Goal: Information Seeking & Learning: Find specific fact

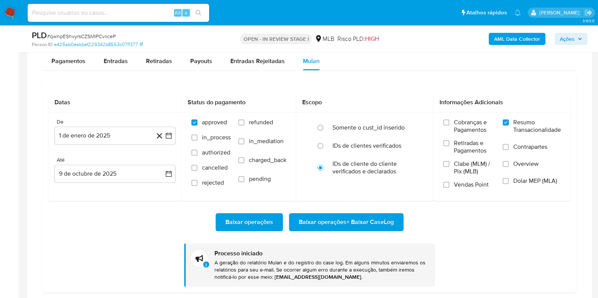
scroll to position [433, 0]
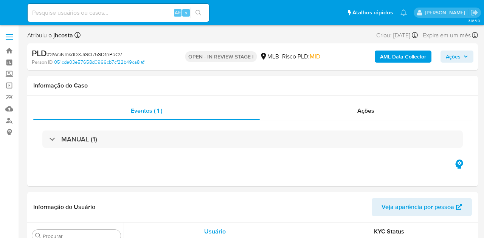
select select "10"
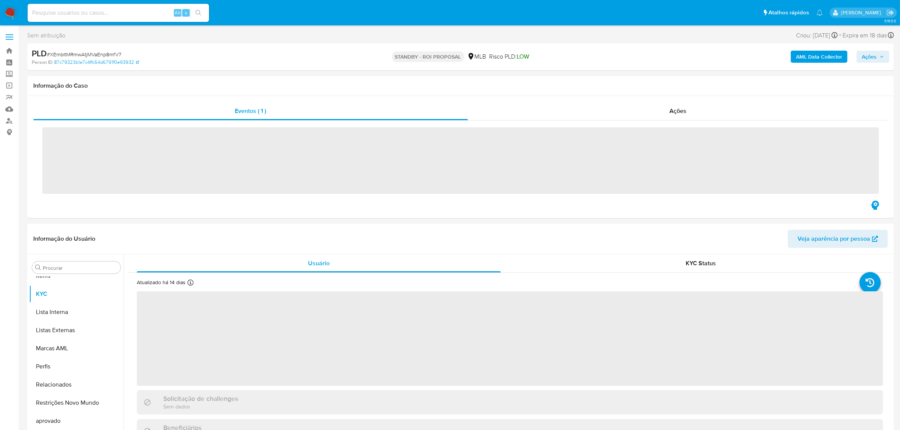
scroll to position [409, 0]
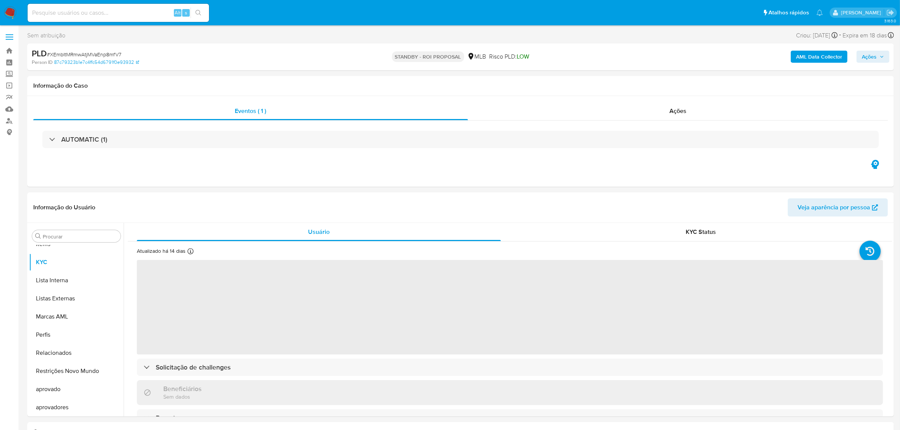
select select "10"
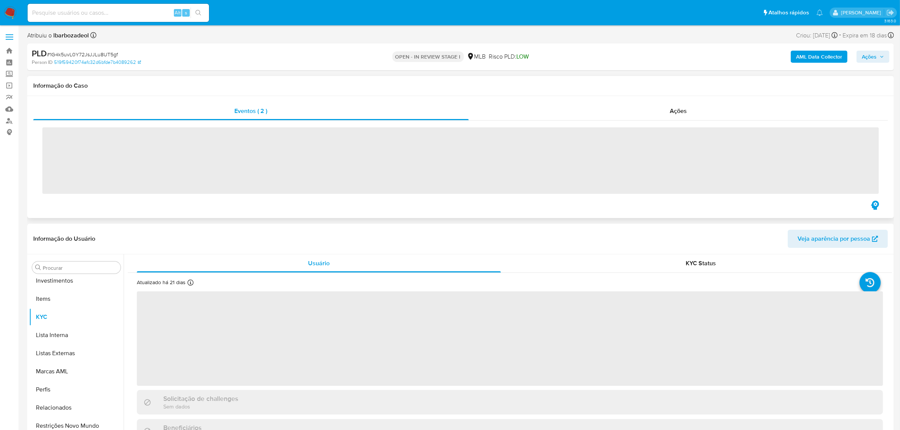
scroll to position [409, 0]
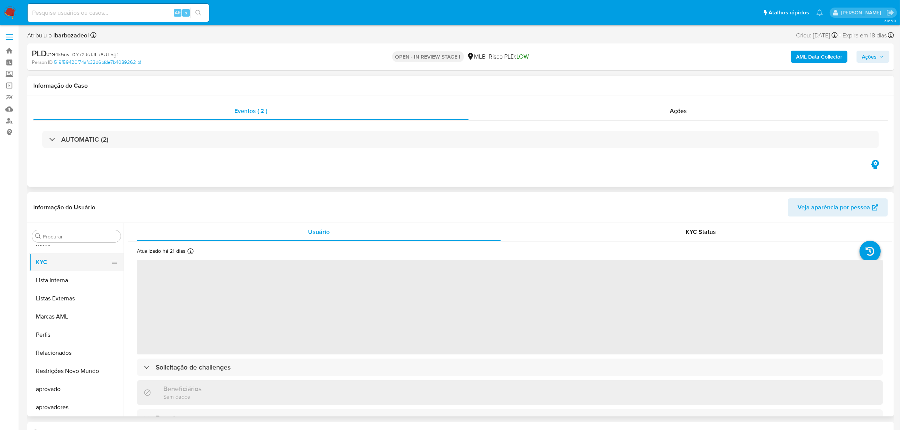
select select "10"
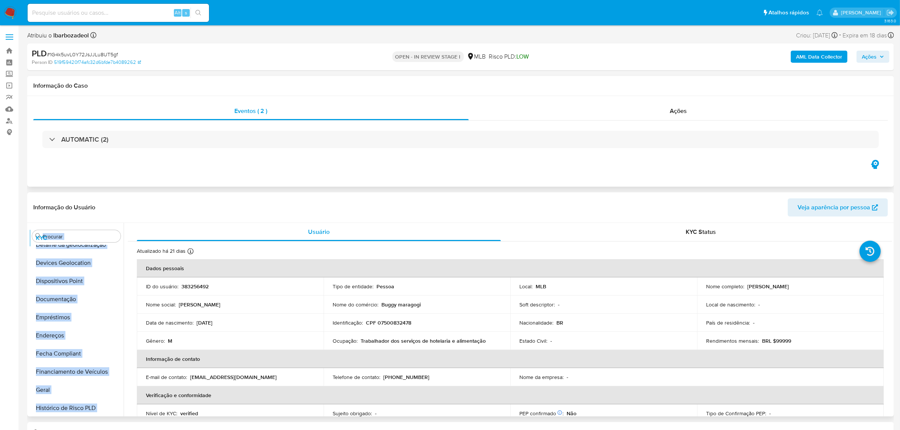
scroll to position [0, 0]
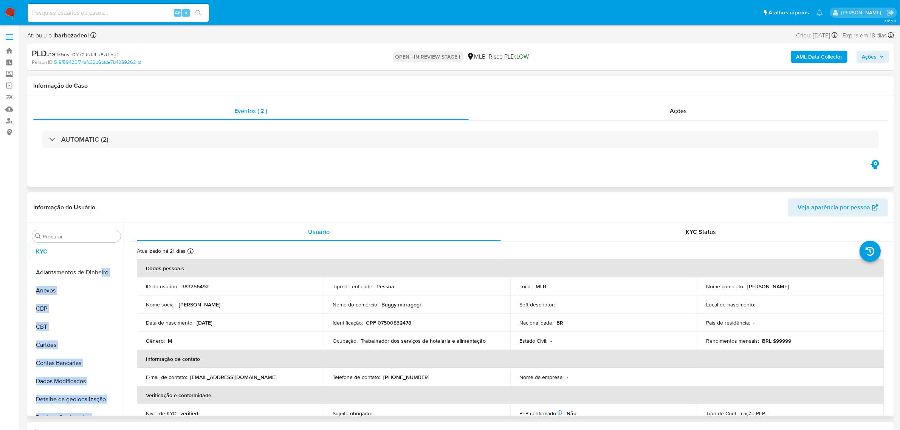
drag, startPoint x: 110, startPoint y: 263, endPoint x: 101, endPoint y: 252, distance: 13.9
click at [101, 252] on ul "Adiantamentos de Dinheiro Anexos CBP CBT Cartões Contas Bancárias Dados Modific…" at bounding box center [76, 330] width 94 height 170
click at [111, 291] on icon at bounding box center [114, 291] width 6 height 6
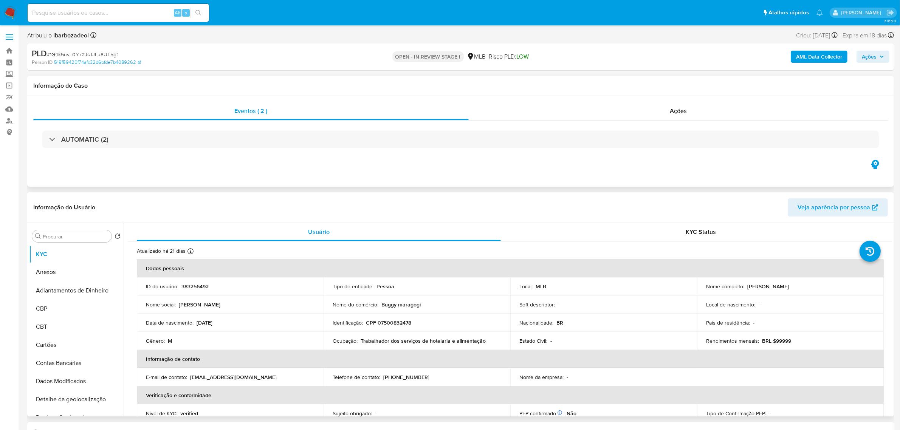
drag, startPoint x: 112, startPoint y: 290, endPoint x: 111, endPoint y: 271, distance: 19.3
click at [111, 271] on ul "KYC Adiantamentos de Dinheiro Anexos CBP CBT Cartões Contas Bancárias Dados Mod…" at bounding box center [76, 330] width 94 height 170
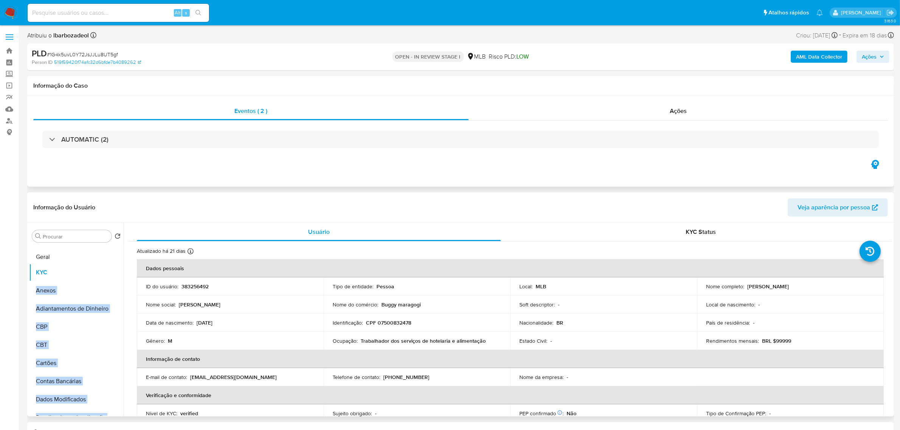
drag, startPoint x: 112, startPoint y: 308, endPoint x: 91, endPoint y: 256, distance: 55.9
click at [91, 256] on ul "KYC Anexos Adiantamentos de Dinheiro CBP CBT Cartões Contas Bancárias Dados Mod…" at bounding box center [76, 330] width 94 height 170
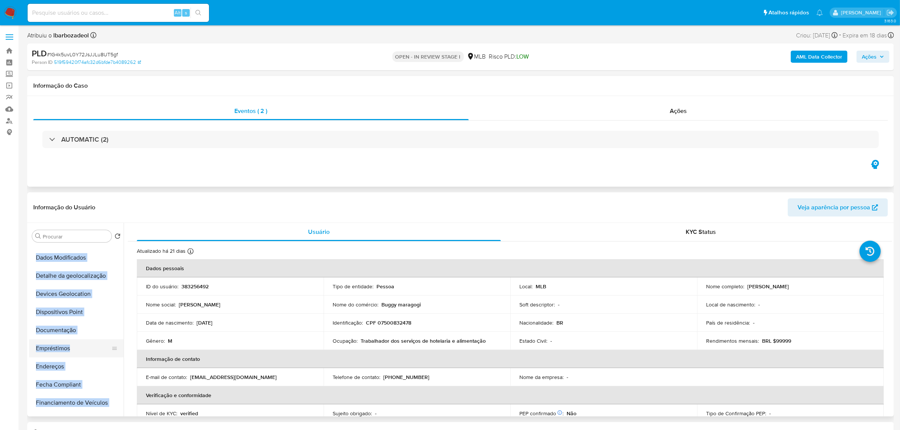
scroll to position [189, 0]
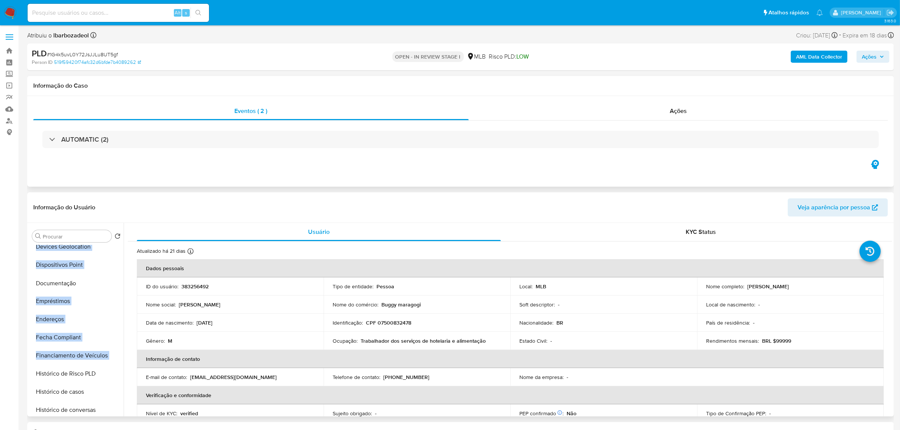
click at [112, 285] on icon at bounding box center [114, 283] width 5 height 3
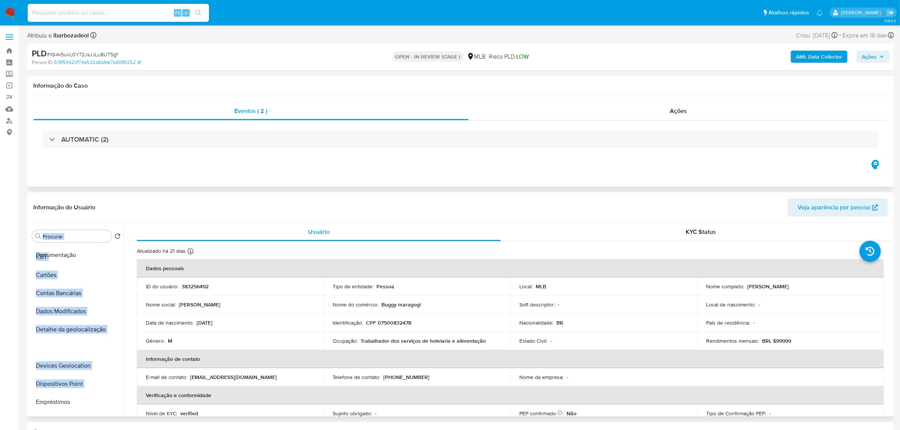
scroll to position [0, 0]
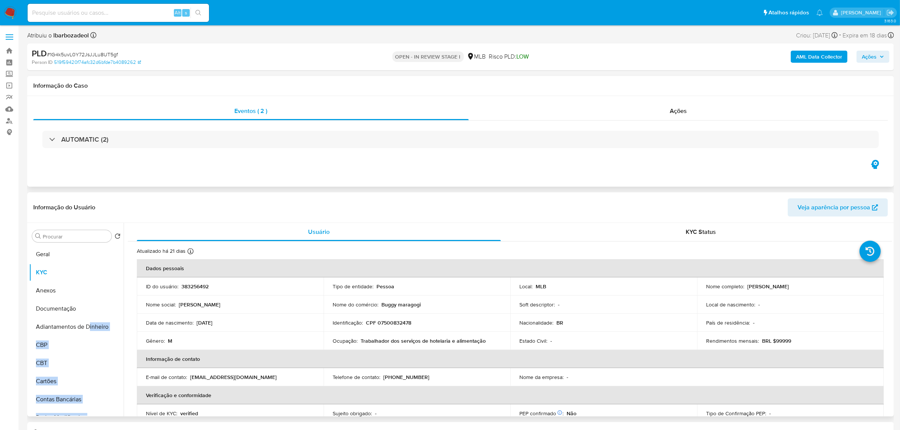
drag, startPoint x: 112, startPoint y: 285, endPoint x: 88, endPoint y: 310, distance: 35.0
click at [88, 310] on ul "Geral KYC Anexos Adiantamentos de Dinheiro CBP CBT Cartões Contas Bancárias Dad…" at bounding box center [76, 330] width 94 height 170
drag, startPoint x: 111, startPoint y: 313, endPoint x: 99, endPoint y: 332, distance: 23.0
click at [99, 332] on ul "Geral KYC Anexos Documentação Adiantamentos de Dinheiro CBP CBT Cartões Contas …" at bounding box center [76, 330] width 94 height 170
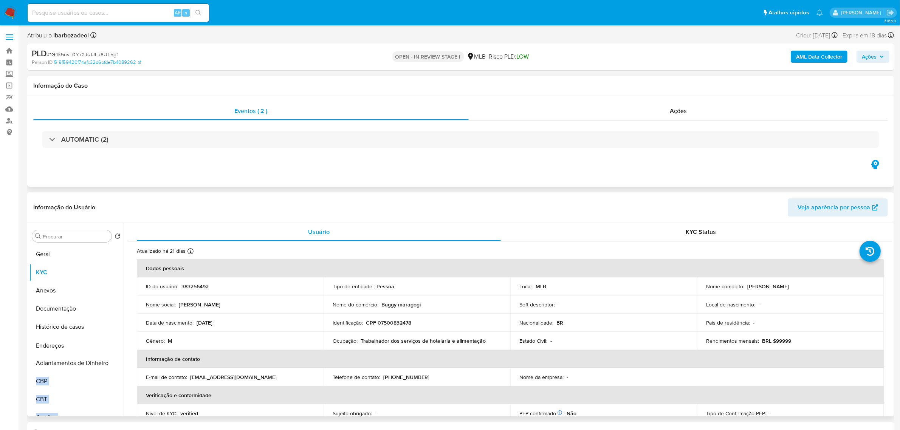
drag, startPoint x: 111, startPoint y: 306, endPoint x: 114, endPoint y: 346, distance: 40.2
click at [114, 346] on ul "Geral KYC Anexos Documentação Histórico de casos Adiantamentos de Dinheiro CBP …" at bounding box center [76, 330] width 94 height 170
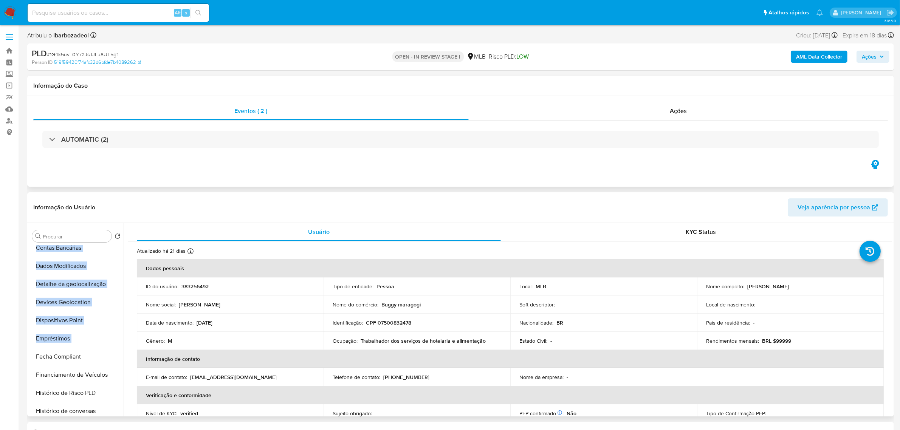
scroll to position [189, 0]
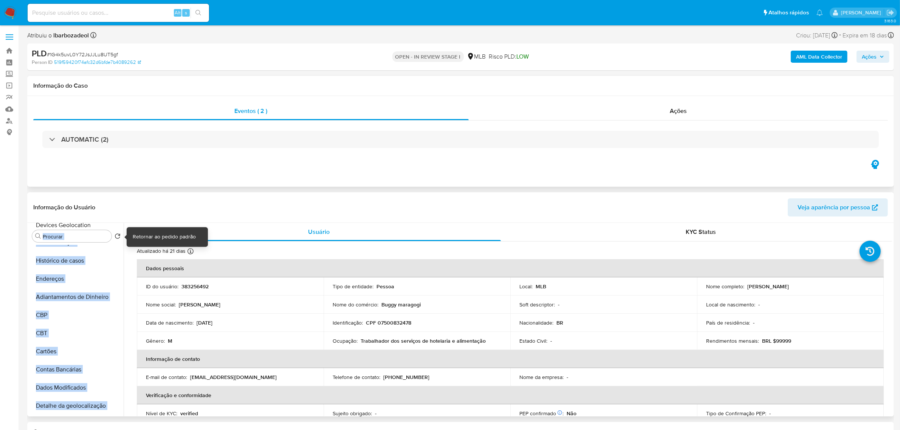
scroll to position [0, 0]
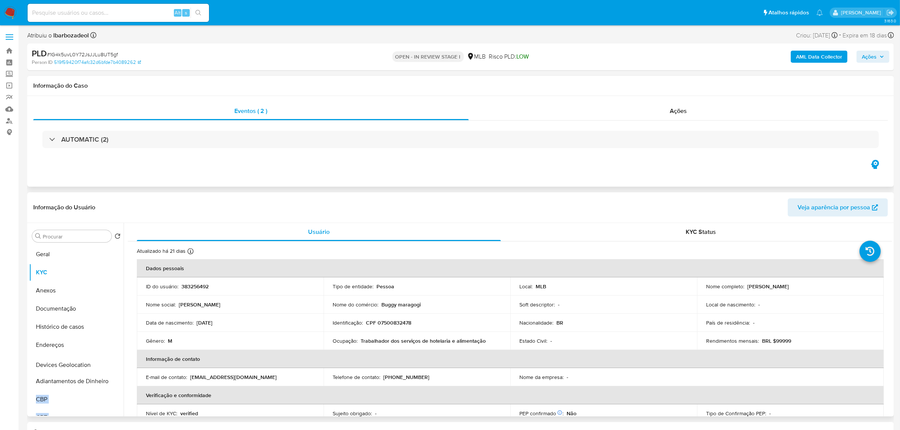
drag, startPoint x: 113, startPoint y: 301, endPoint x: 107, endPoint y: 365, distance: 64.6
click at [107, 365] on ul "Geral KYC Anexos Documentação Histórico de casos Endereços Adiantamentos de Din…" at bounding box center [76, 330] width 94 height 170
drag, startPoint x: 113, startPoint y: 370, endPoint x: 111, endPoint y: 384, distance: 14.9
click at [111, 384] on ul "Geral KYC Anexos Documentação Histórico de casos Endereços Devices Geolocation …" at bounding box center [76, 330] width 94 height 170
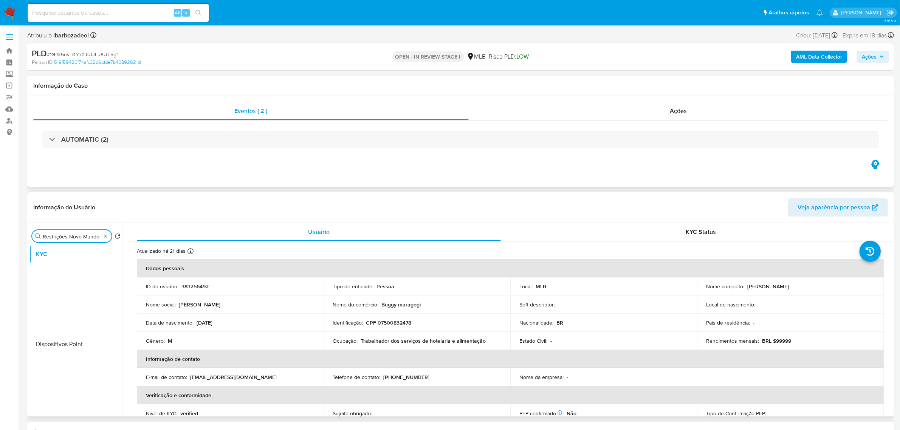
type input "Restrições Novo Mundo Adiantamentos de Dinheiro CBP CBT Cartões Contas Bancária…"
click at [109, 343] on ul "KYC" at bounding box center [76, 330] width 94 height 170
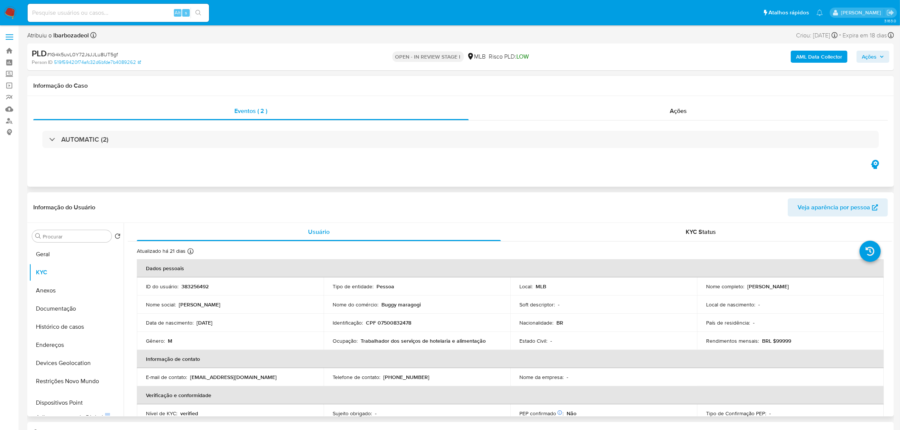
drag, startPoint x: 111, startPoint y: 291, endPoint x: 106, endPoint y: 403, distance: 112.4
click at [106, 403] on ul "Geral KYC Anexos Documentação Histórico de casos Endereços Devices Geolocation …" at bounding box center [76, 330] width 94 height 170
click at [55, 262] on button "Geral" at bounding box center [73, 254] width 88 height 18
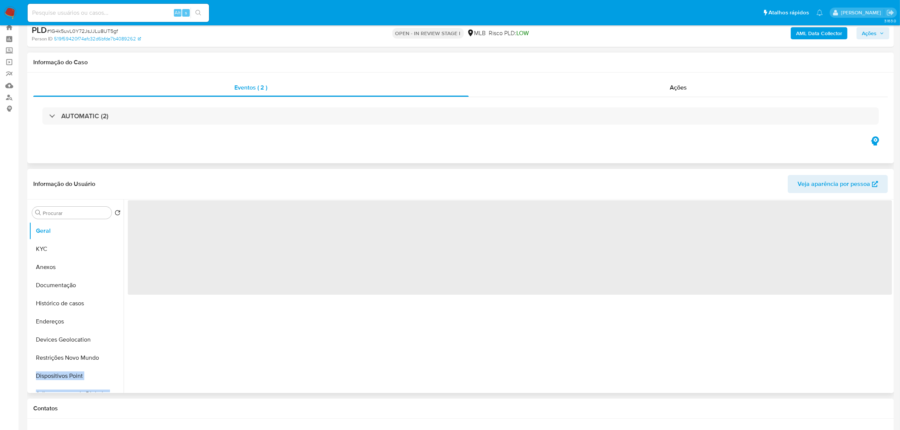
scroll to position [47, 0]
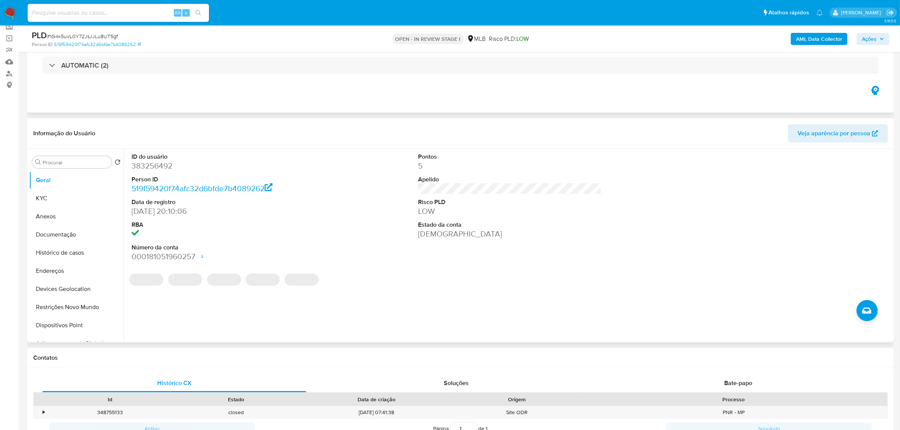
click at [160, 168] on dd "383256492" at bounding box center [224, 166] width 184 height 11
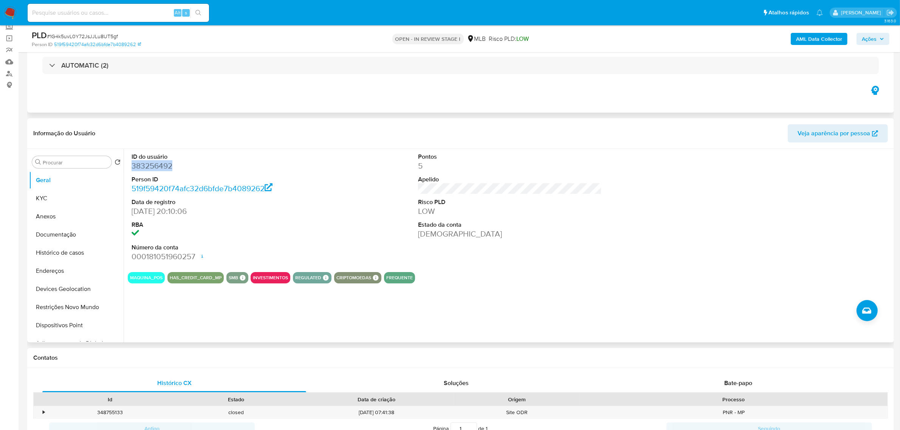
click at [160, 168] on dd "383256492" at bounding box center [224, 166] width 184 height 11
copy dd "383256492"
click at [70, 195] on button "KYC" at bounding box center [73, 198] width 88 height 18
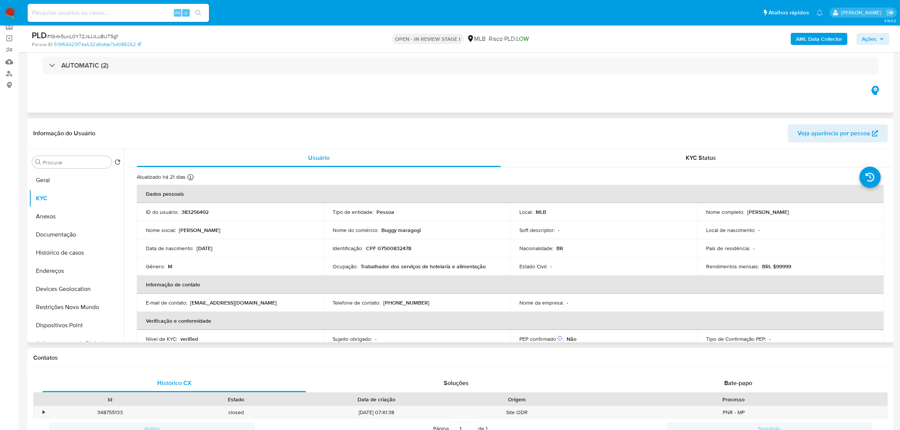
click at [397, 252] on td "Identificação : CPF 07500832478" at bounding box center [417, 248] width 187 height 18
click at [394, 246] on p "CPF 07500832478" at bounding box center [388, 248] width 45 height 7
copy p "07500832478"
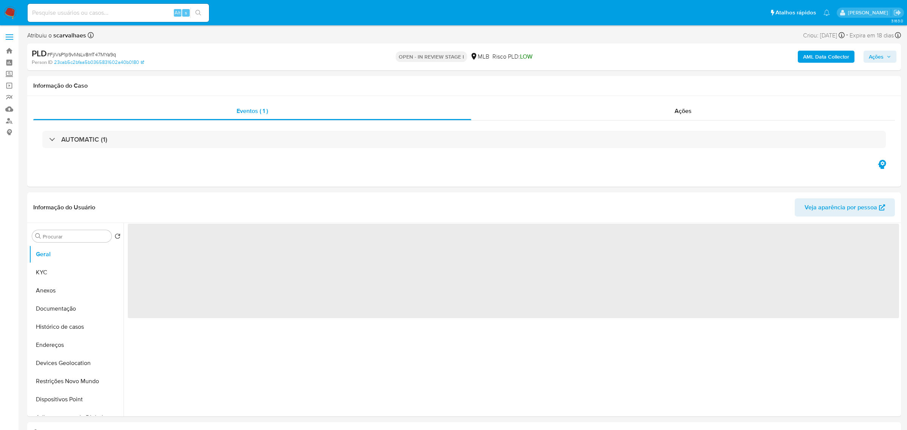
select select "10"
